Goal: Task Accomplishment & Management: Complete application form

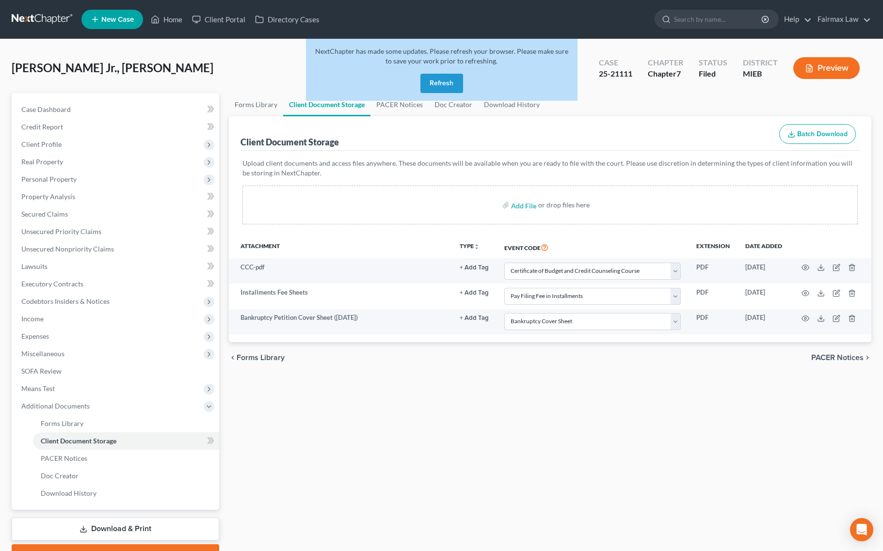
select select "7"
select select "32"
select select "6"
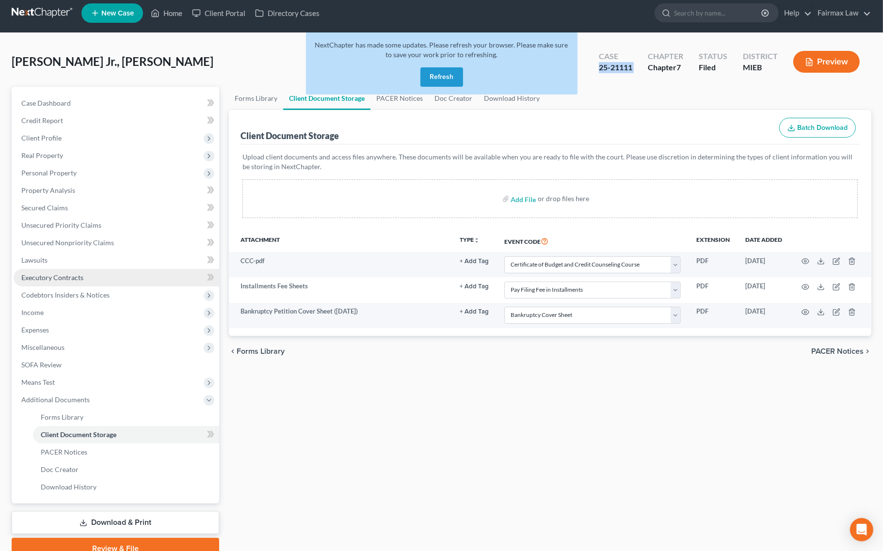
scroll to position [50, 0]
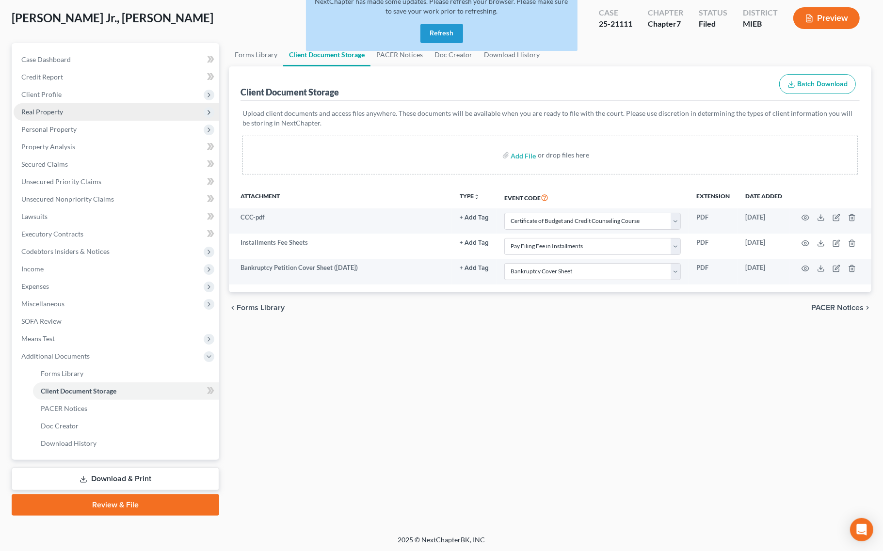
click at [49, 113] on span "Real Property" at bounding box center [42, 112] width 42 height 8
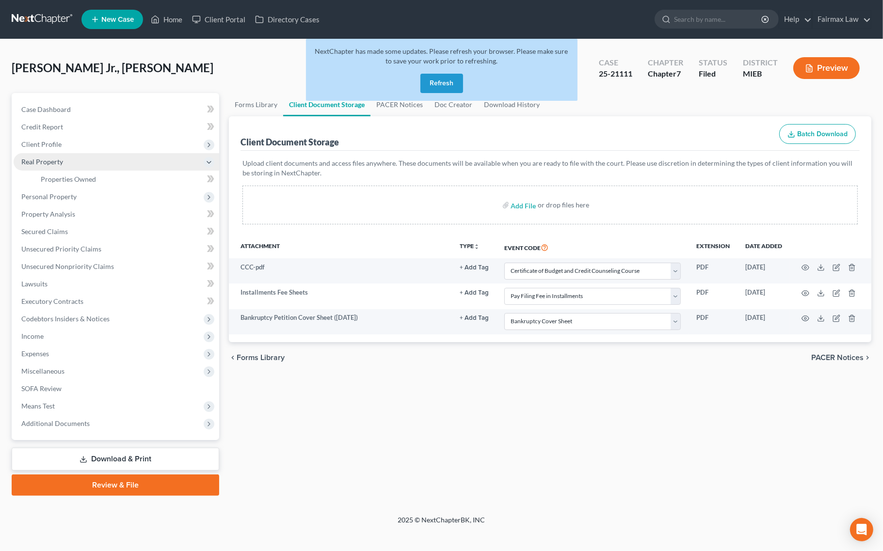
scroll to position [0, 0]
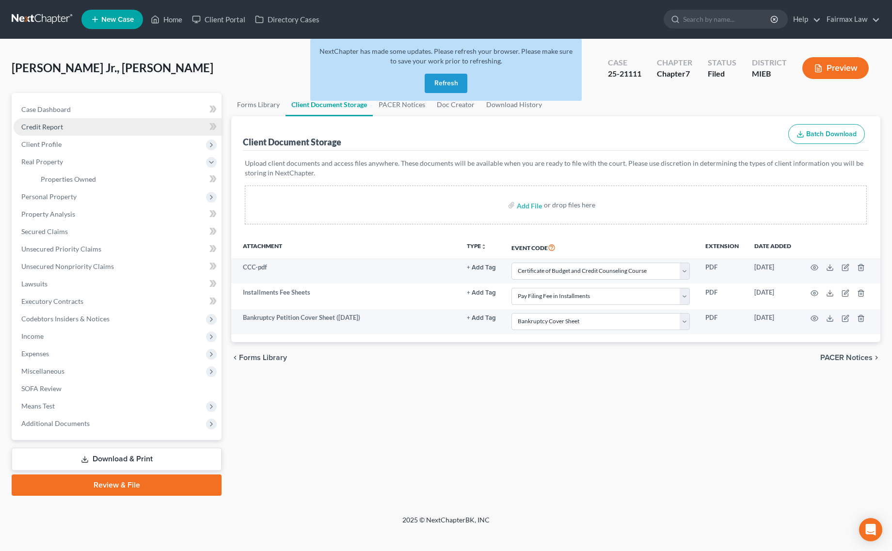
click at [100, 131] on link "Credit Report" at bounding box center [118, 126] width 208 height 17
click at [95, 144] on span "Client Profile" at bounding box center [118, 144] width 208 height 17
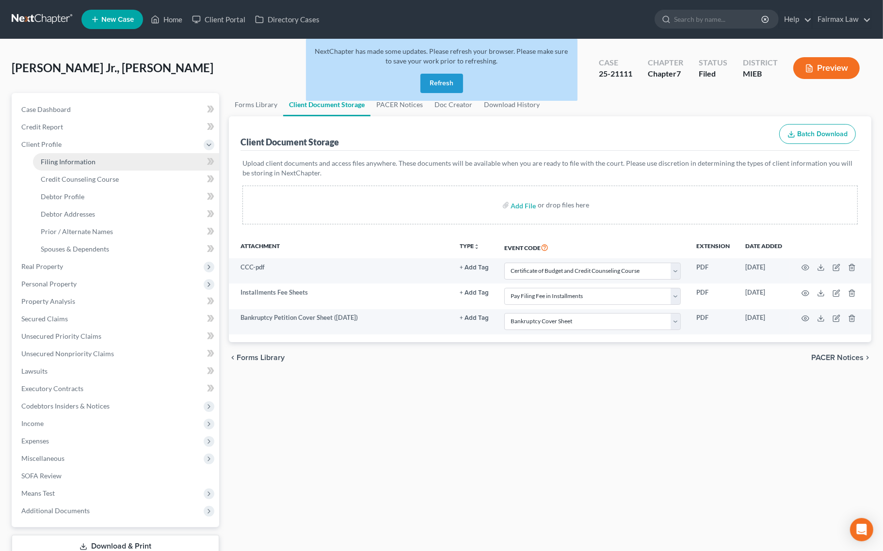
click at [94, 161] on link "Filing Information" at bounding box center [126, 161] width 186 height 17
select select "1"
select select "0"
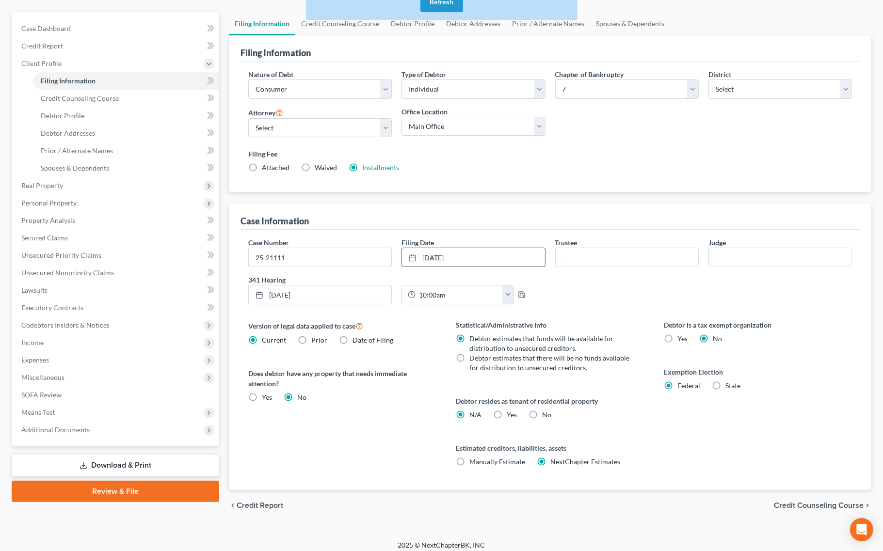
scroll to position [88, 0]
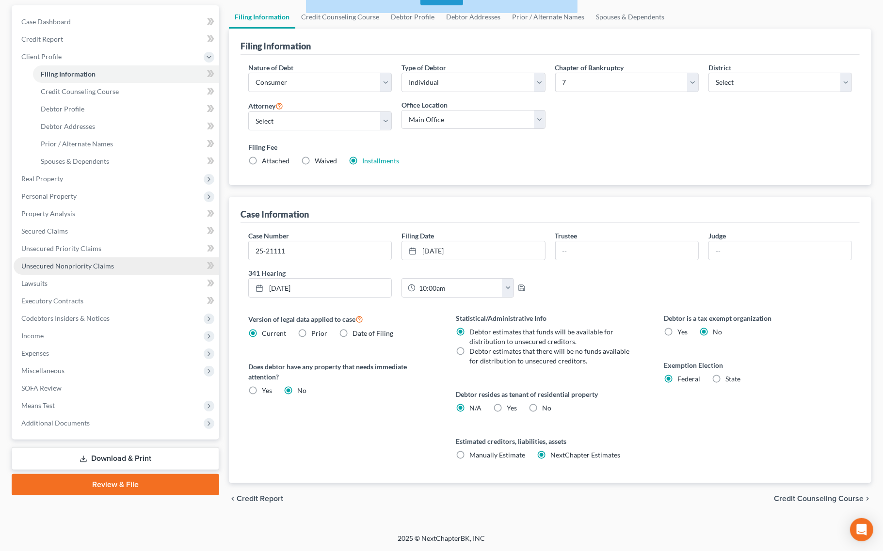
click at [92, 258] on link "Unsecured Nonpriority Claims" at bounding box center [117, 266] width 206 height 17
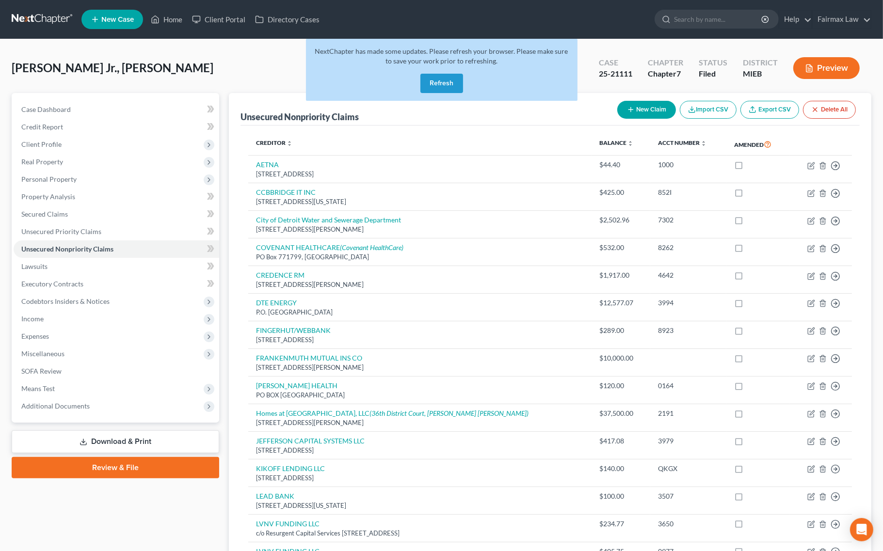
click at [292, 56] on div "Poag Jr., Roland Upgraded Case 25-21111 Chapter Chapter 7 Status Filed District…" at bounding box center [442, 72] width 860 height 42
click at [593, 61] on div "Case 25-21111" at bounding box center [615, 69] width 49 height 29
drag, startPoint x: 432, startPoint y: 82, endPoint x: 553, endPoint y: 102, distance: 122.9
click at [432, 81] on button "Refresh" at bounding box center [441, 83] width 43 height 19
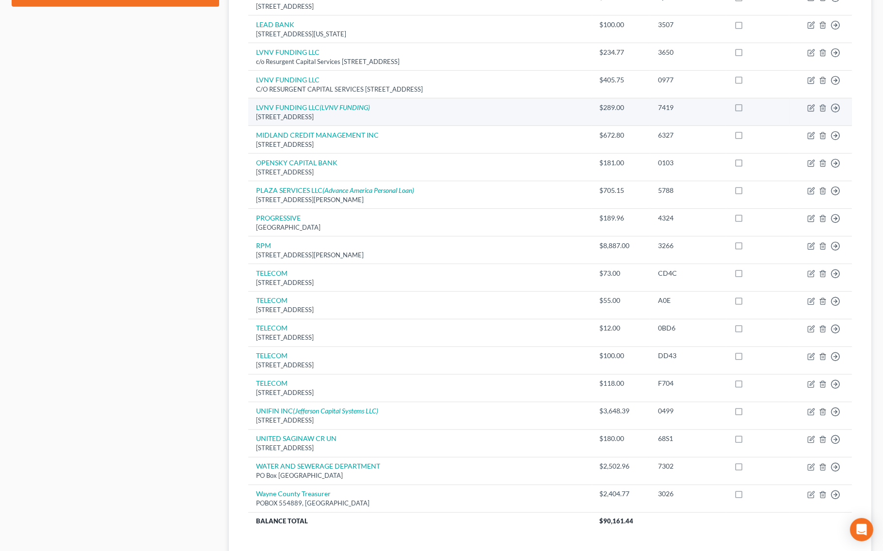
scroll to position [575, 0]
